Goal: Information Seeking & Learning: Learn about a topic

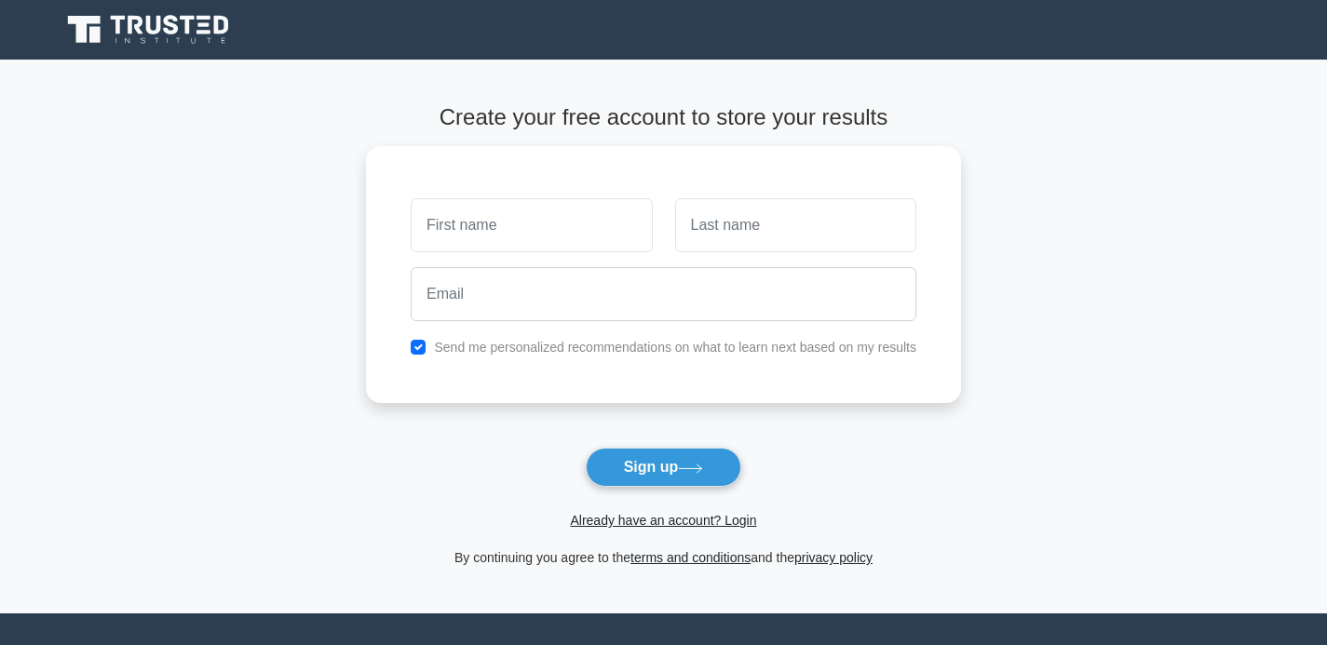
click at [158, 32] on icon at bounding box center [153, 25] width 15 height 19
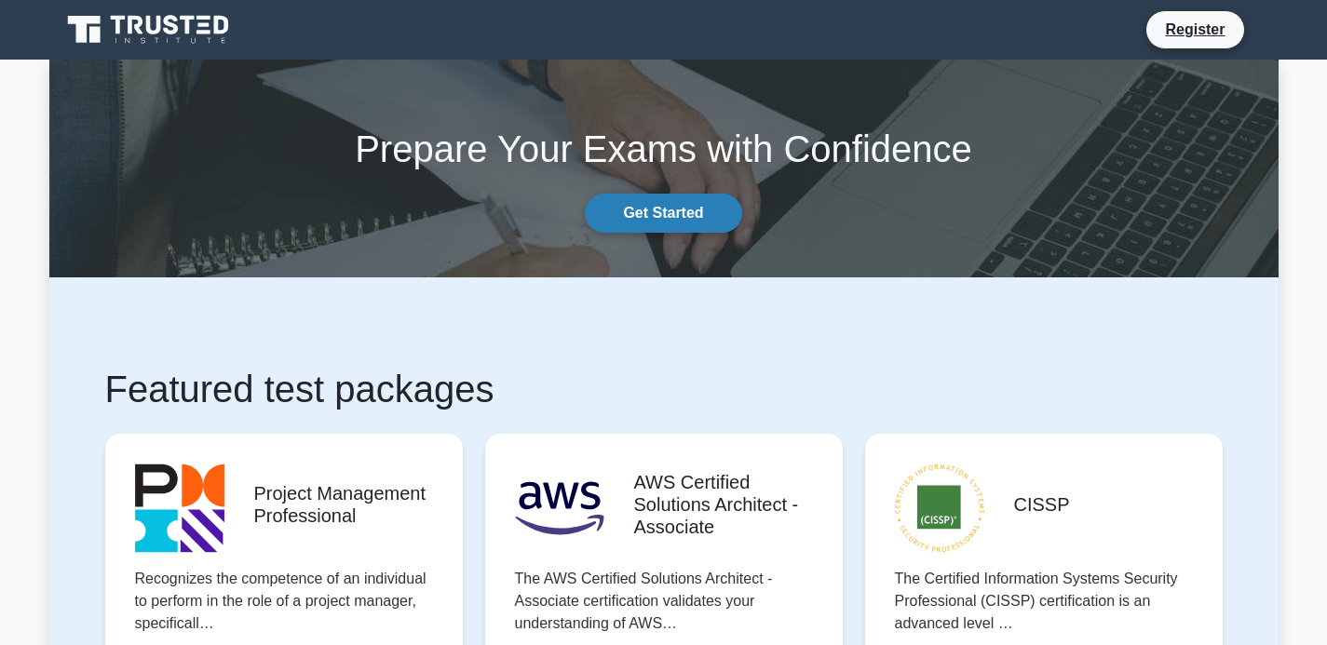
click at [636, 207] on link "Get Started" at bounding box center [663, 213] width 156 height 39
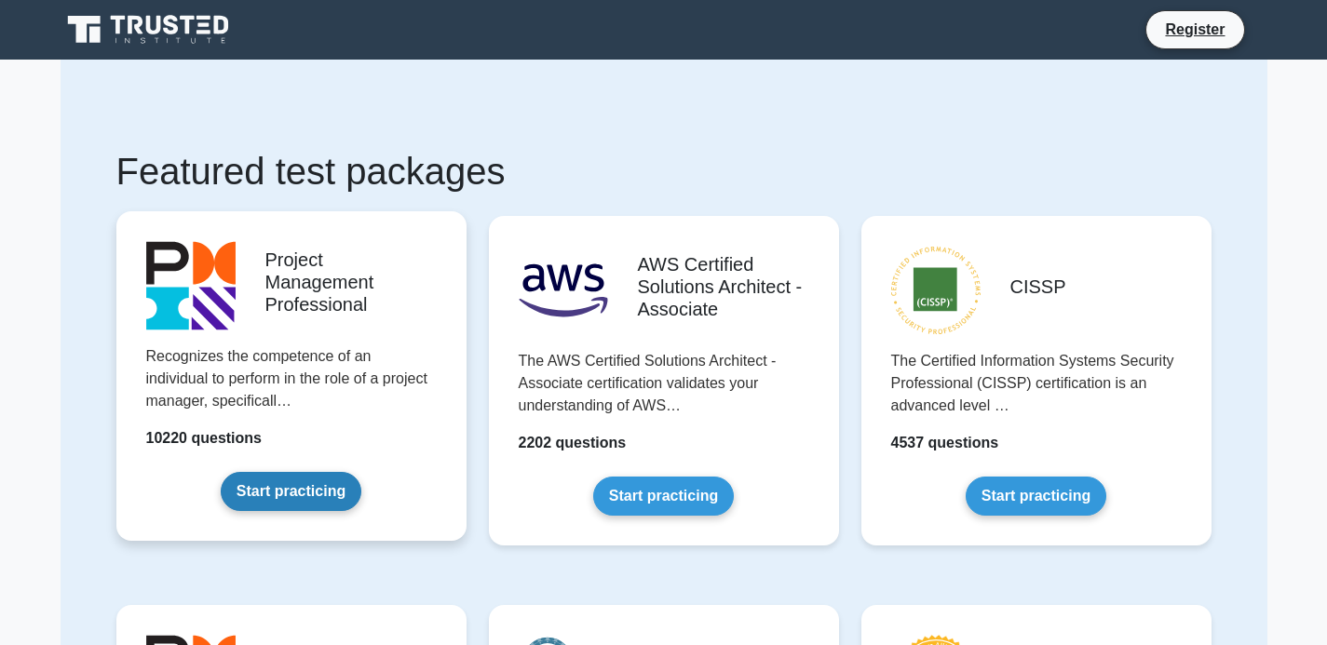
click at [284, 493] on link "Start practicing" at bounding box center [291, 491] width 141 height 39
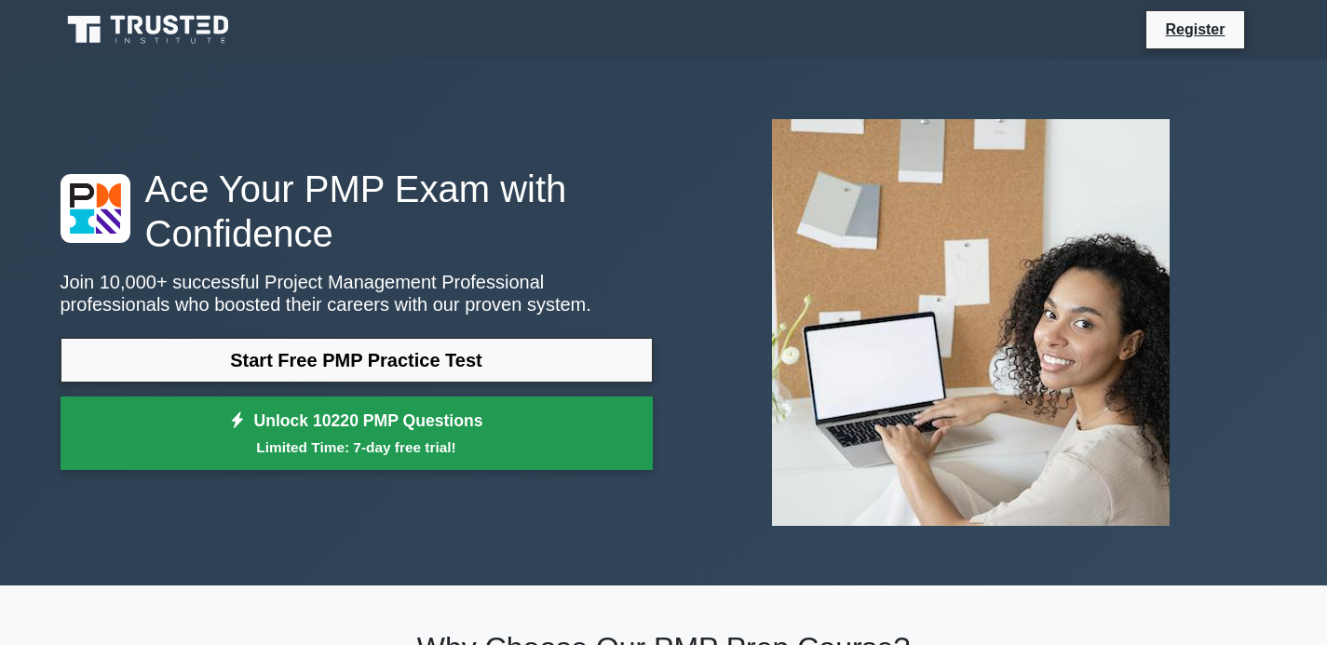
click at [419, 437] on link "Unlock 10220 PMP Questions Limited Time: 7-day free trial!" at bounding box center [357, 434] width 592 height 74
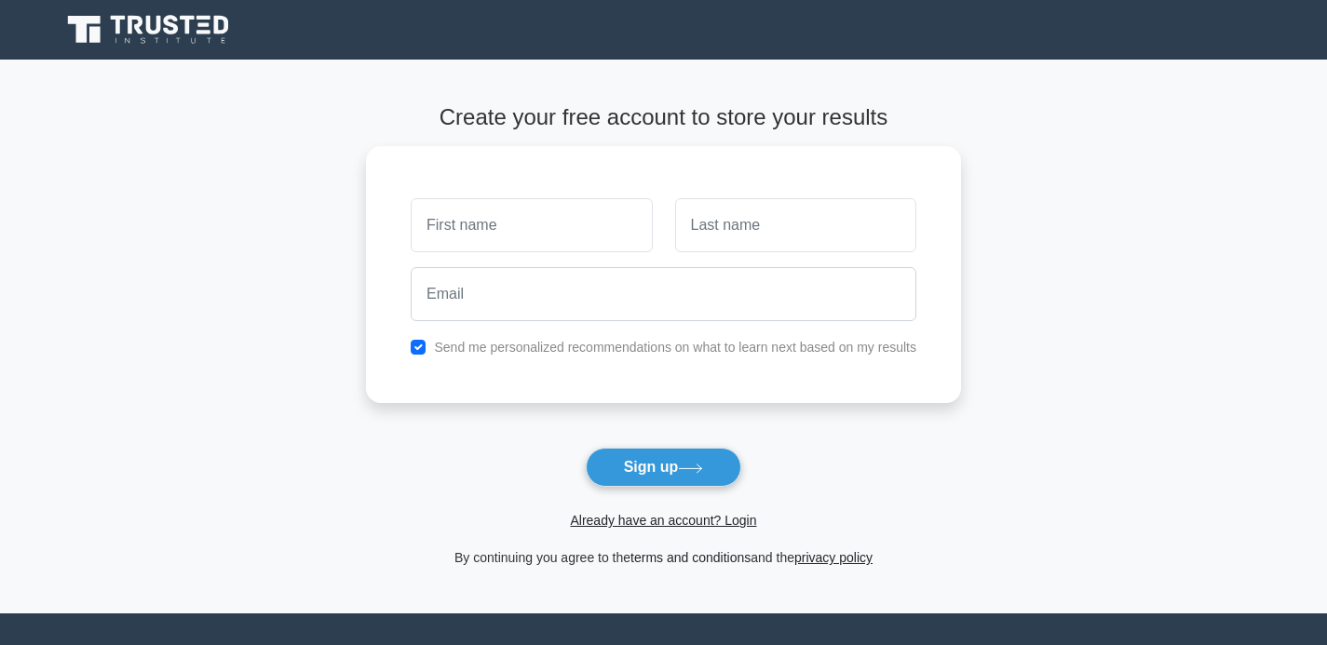
click at [658, 565] on link "terms and conditions" at bounding box center [690, 557] width 120 height 15
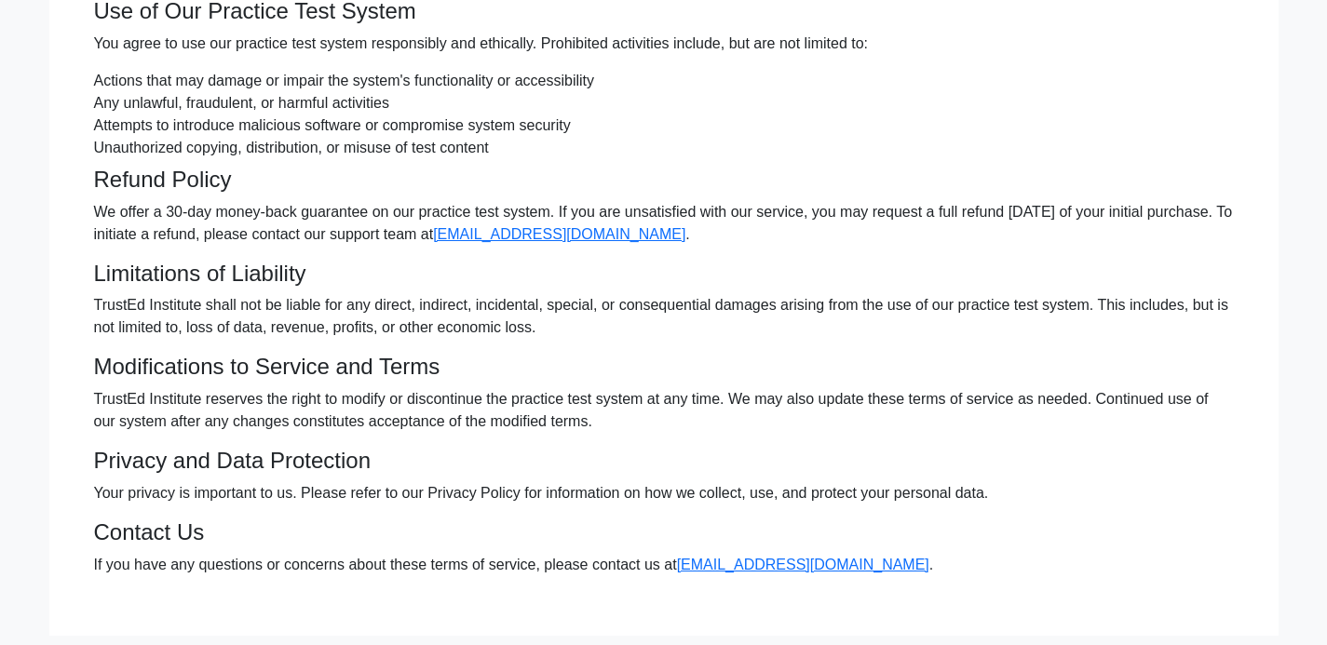
scroll to position [491, 0]
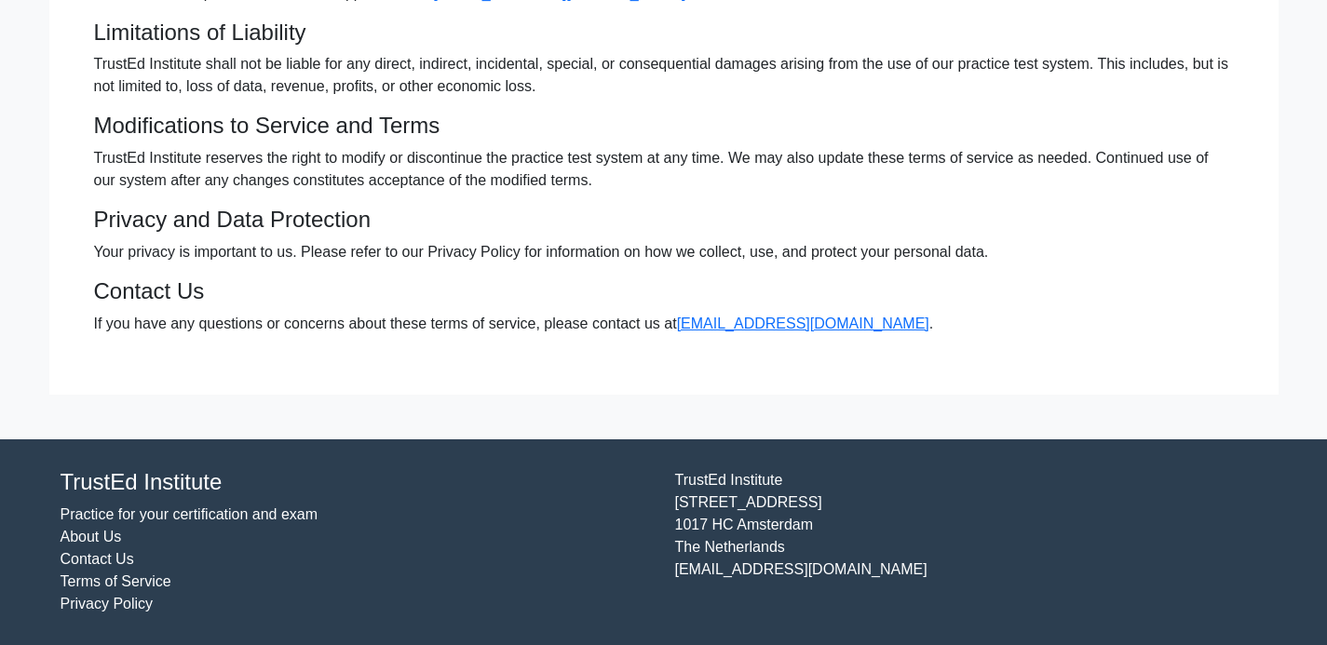
click at [239, 508] on link "Practice for your certification and exam" at bounding box center [190, 514] width 258 height 16
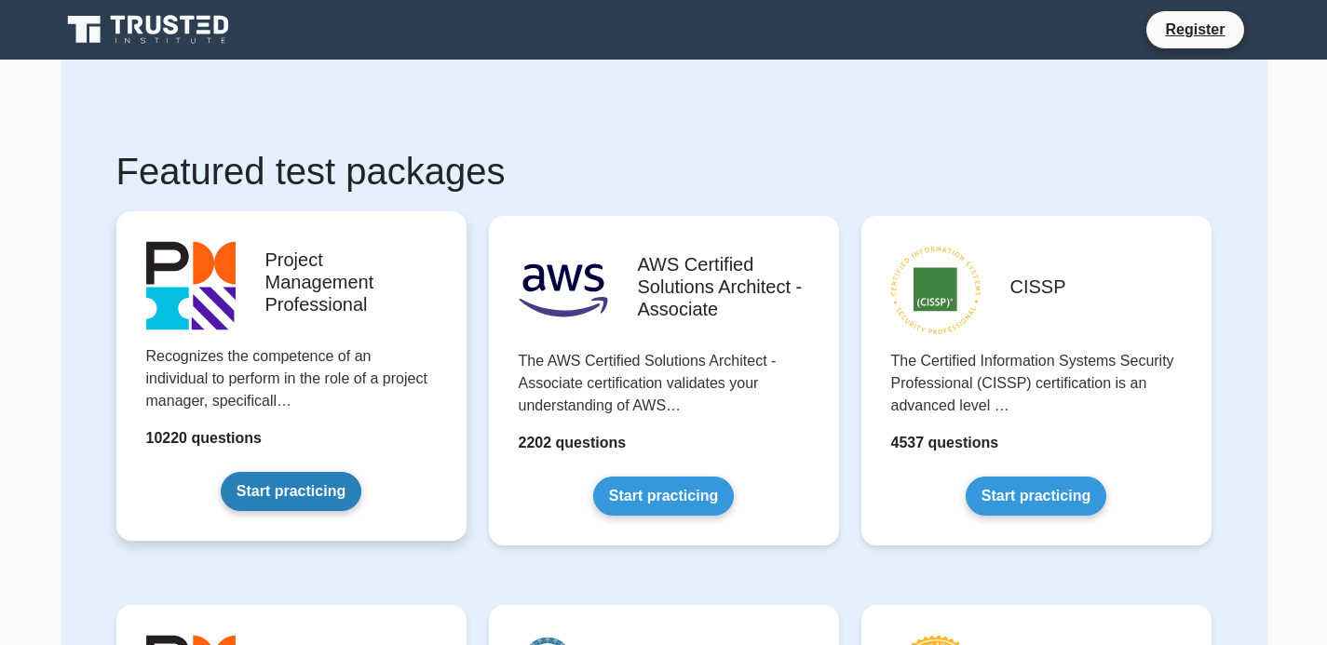
click at [251, 489] on link "Start practicing" at bounding box center [291, 491] width 141 height 39
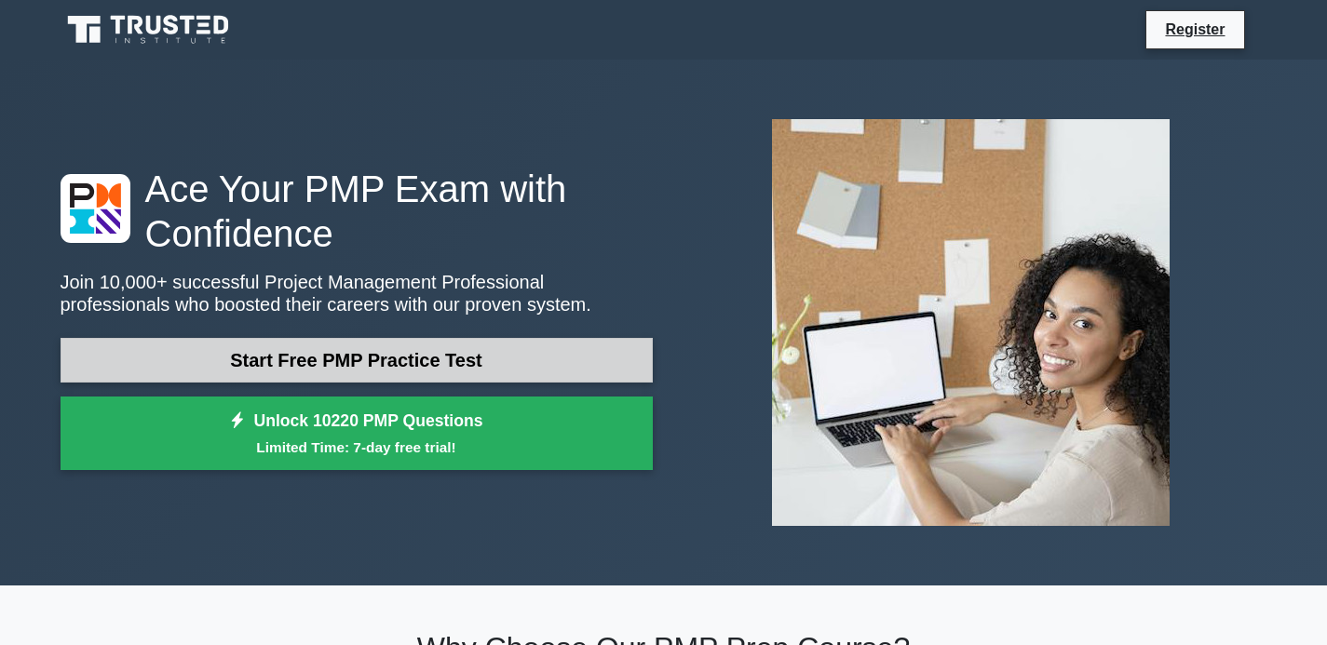
click at [295, 374] on link "Start Free PMP Practice Test" at bounding box center [357, 360] width 592 height 45
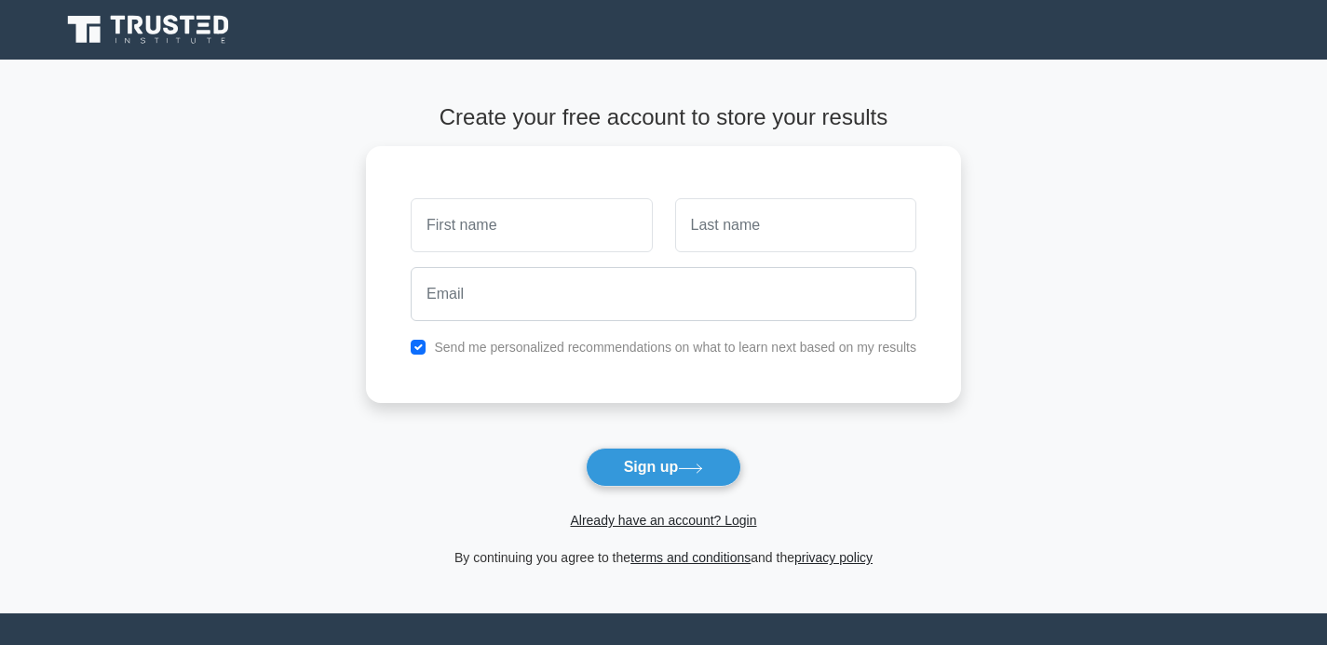
scroll to position [175, 0]
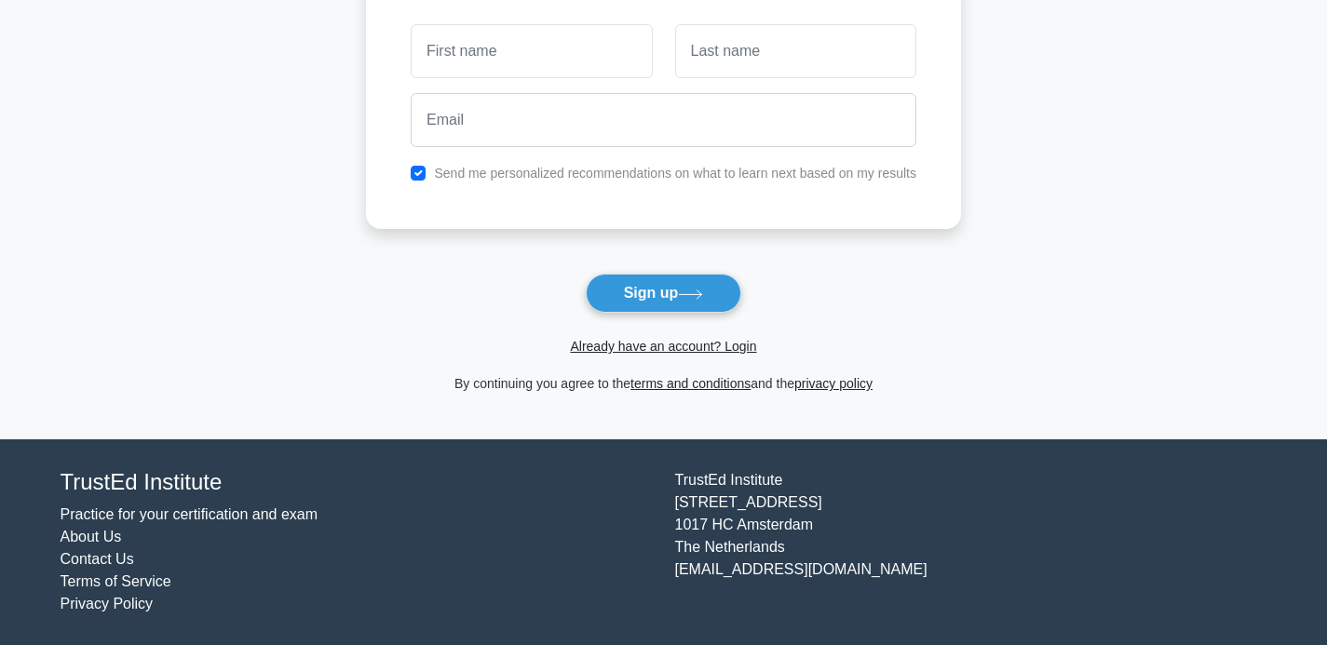
click at [735, 355] on span "Already have an account? Login" at bounding box center [663, 346] width 580 height 22
click at [735, 342] on link "Already have an account? Login" at bounding box center [663, 346] width 186 height 15
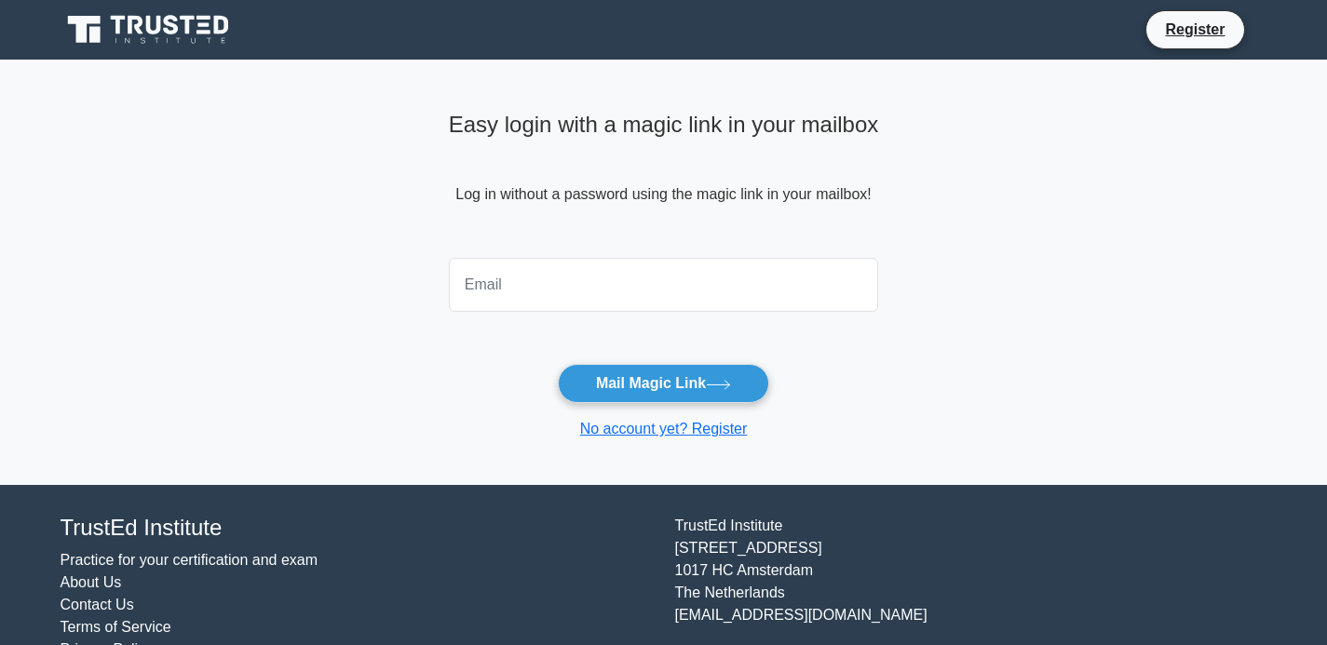
click at [655, 271] on input "email" at bounding box center [664, 285] width 430 height 54
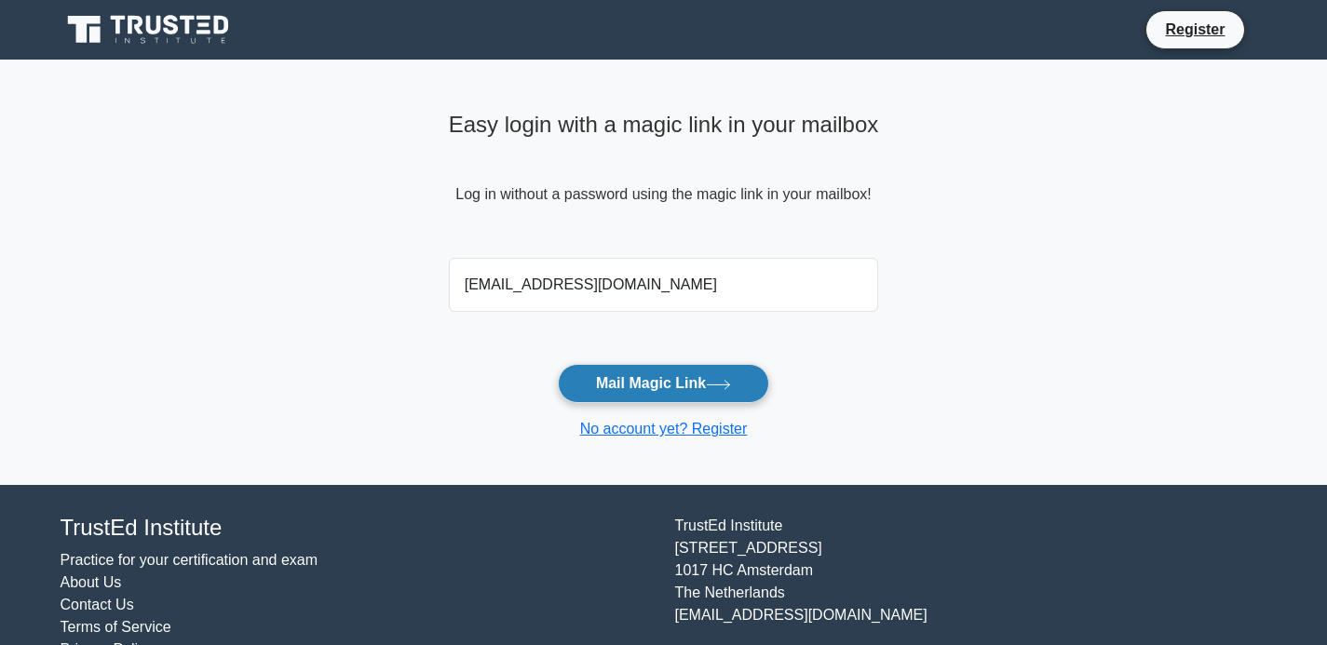
type input "madhuhonney.rose@gmail.com"
click at [698, 395] on button "Mail Magic Link" at bounding box center [663, 383] width 211 height 39
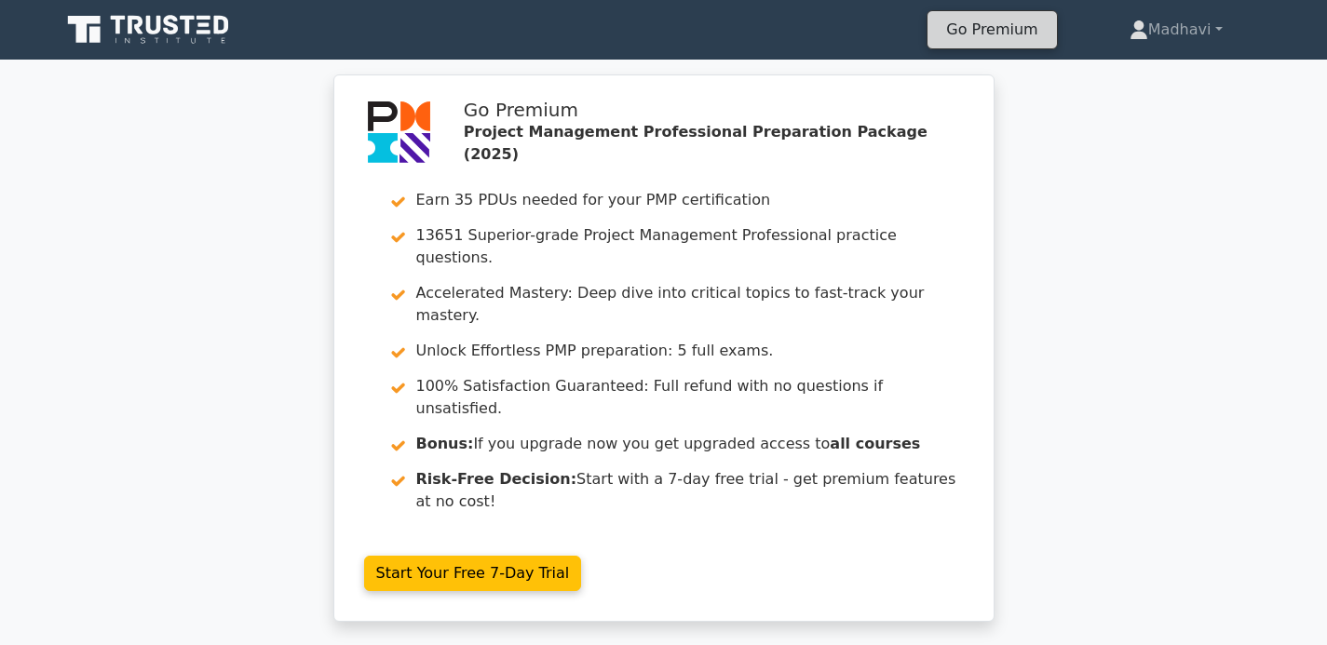
click at [1015, 23] on link "Go Premium" at bounding box center [992, 29] width 114 height 25
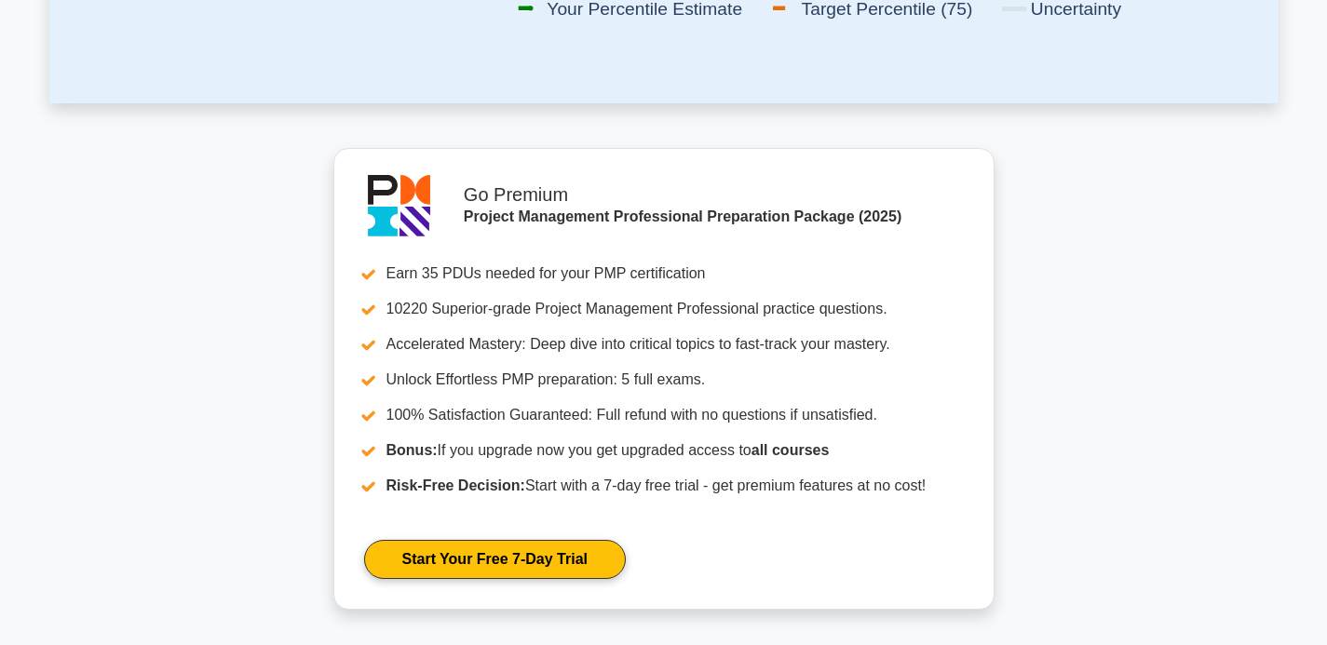
scroll to position [595, 0]
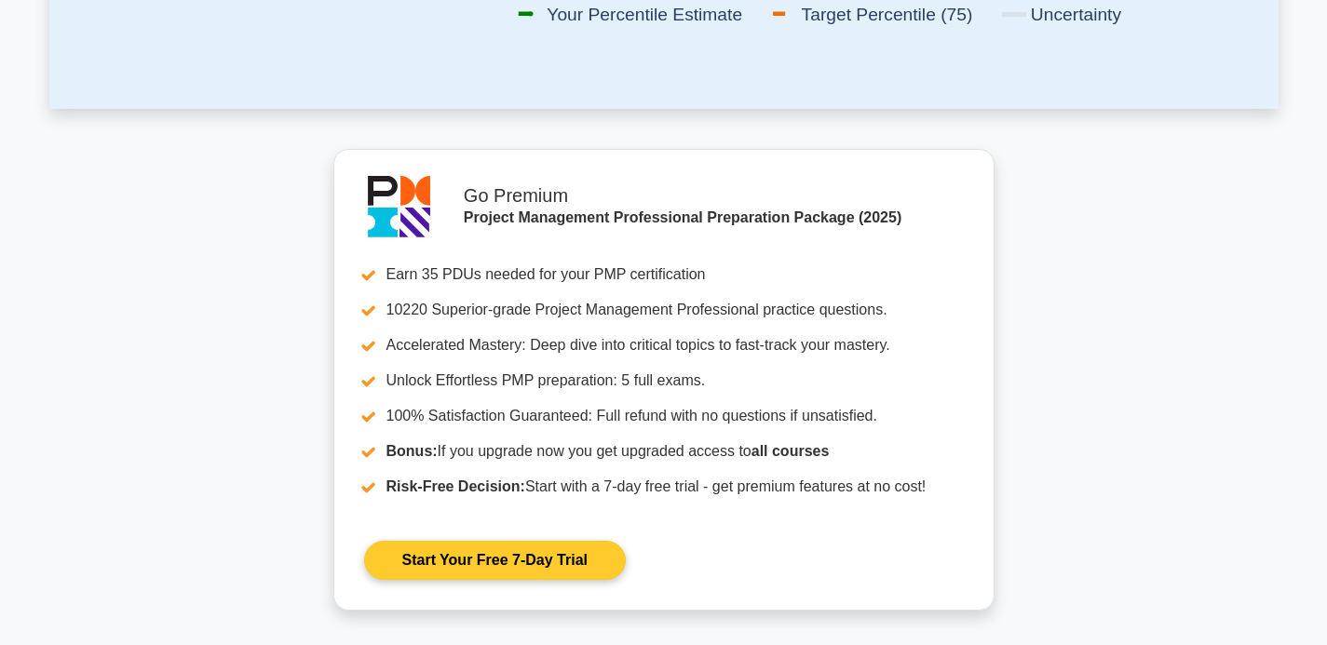
click at [523, 569] on link "Start Your Free 7-Day Trial" at bounding box center [495, 560] width 262 height 39
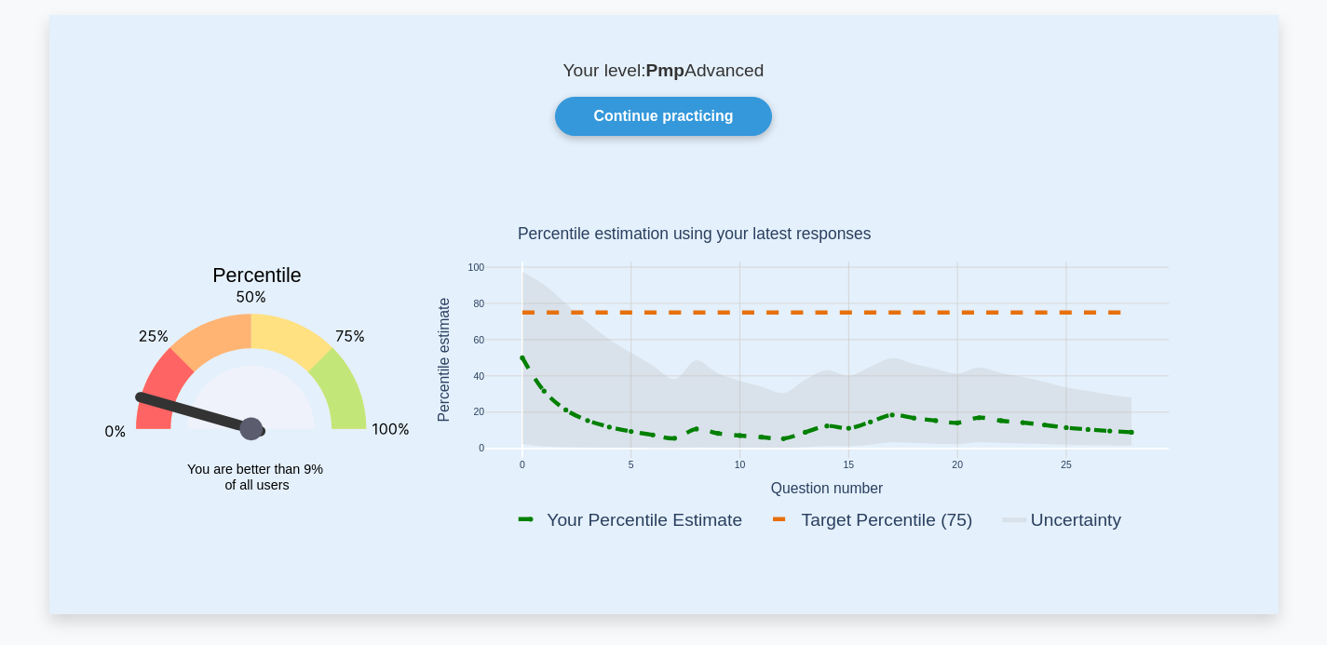
scroll to position [0, 0]
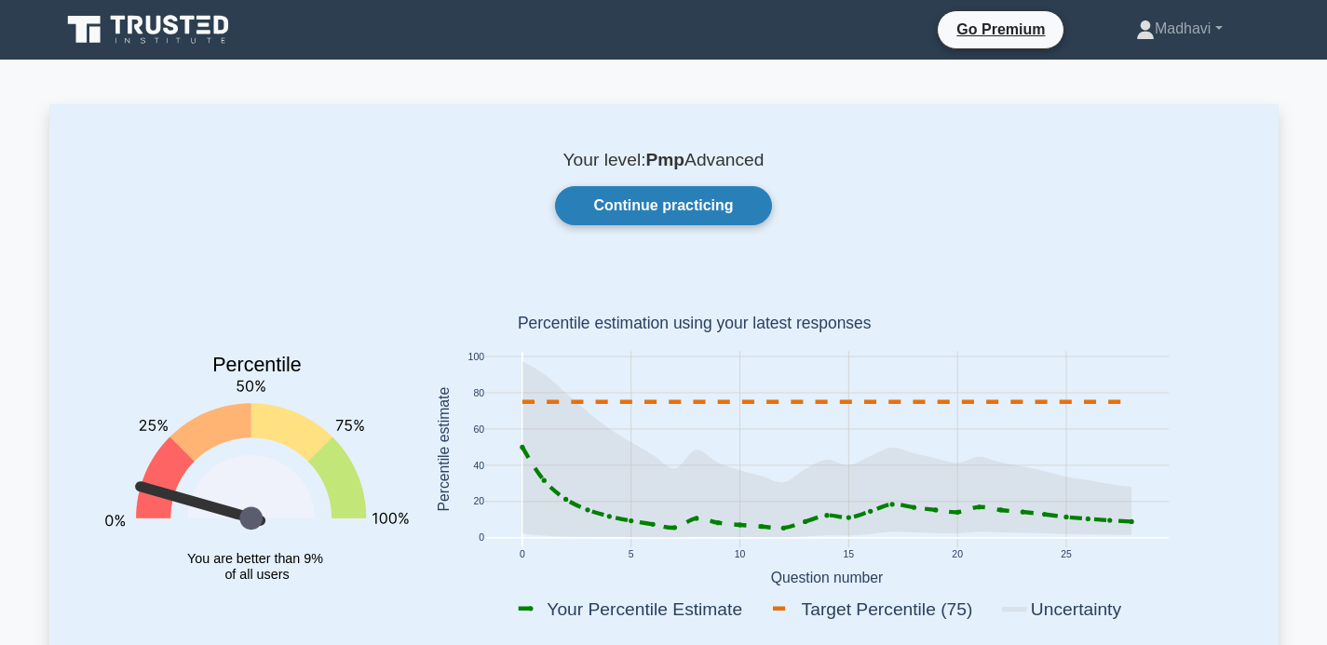
click at [717, 202] on link "Continue practicing" at bounding box center [663, 205] width 216 height 39
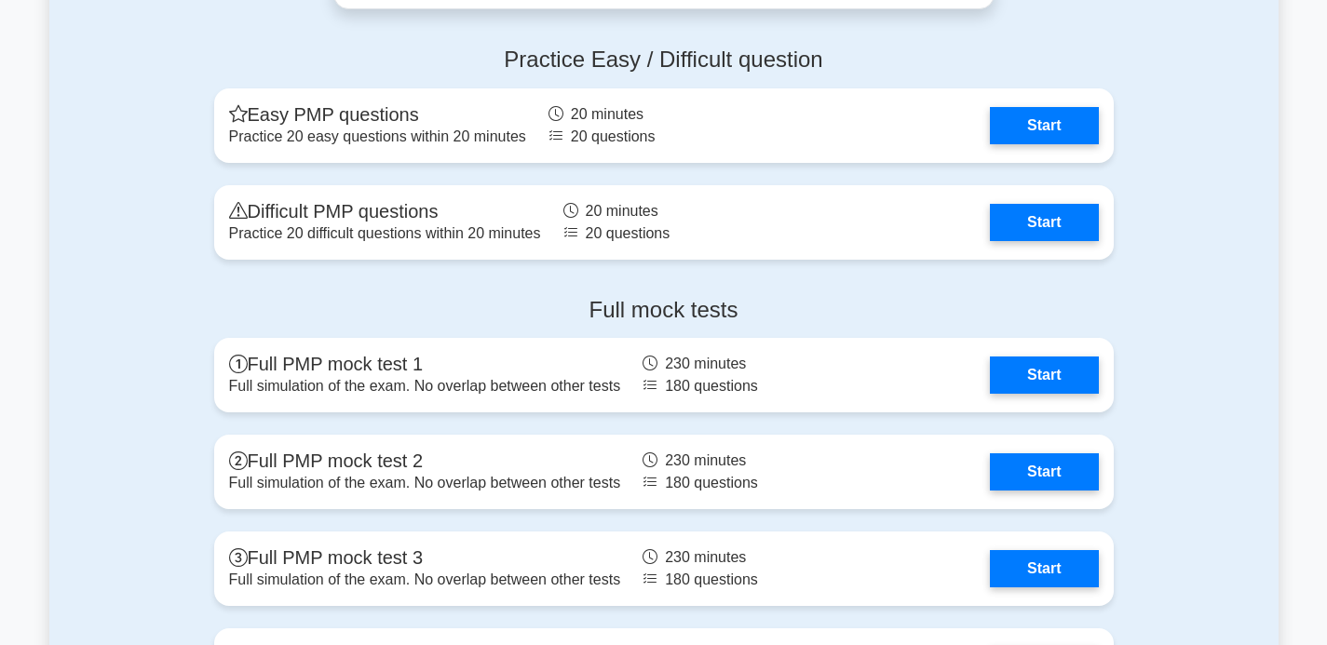
scroll to position [5757, 0]
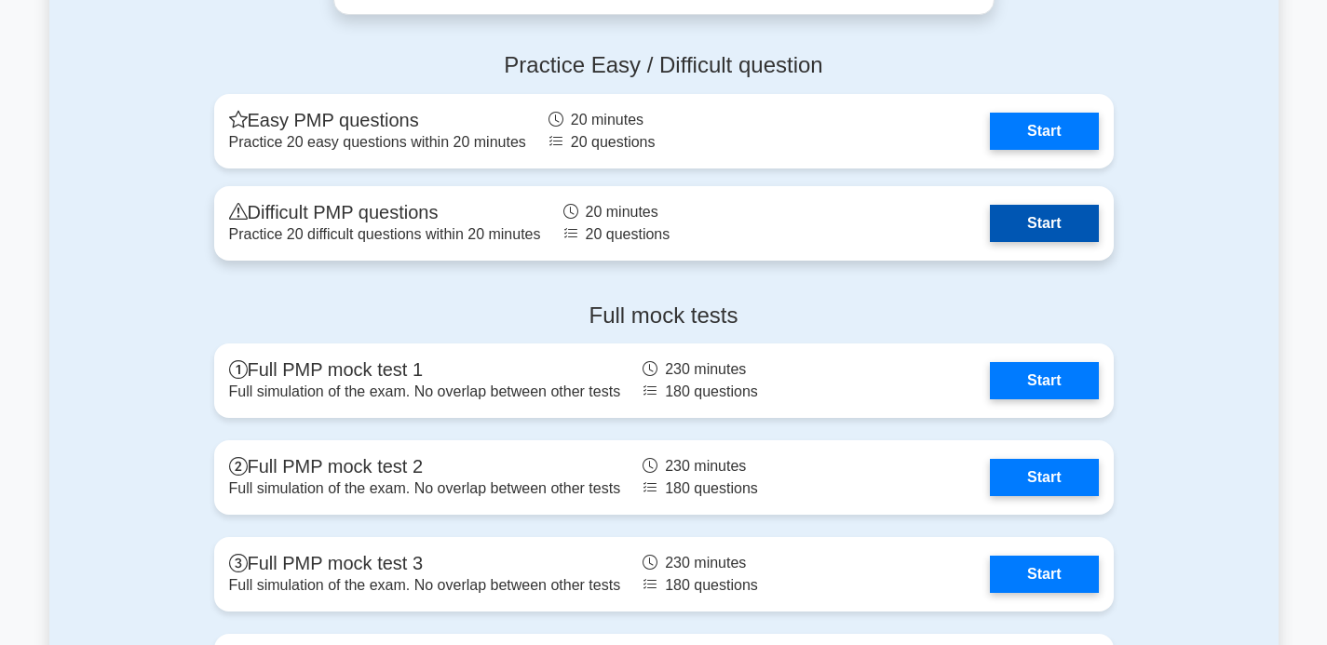
click at [1029, 228] on link "Start" at bounding box center [1044, 223] width 108 height 37
